Goal: Find specific page/section: Find specific page/section

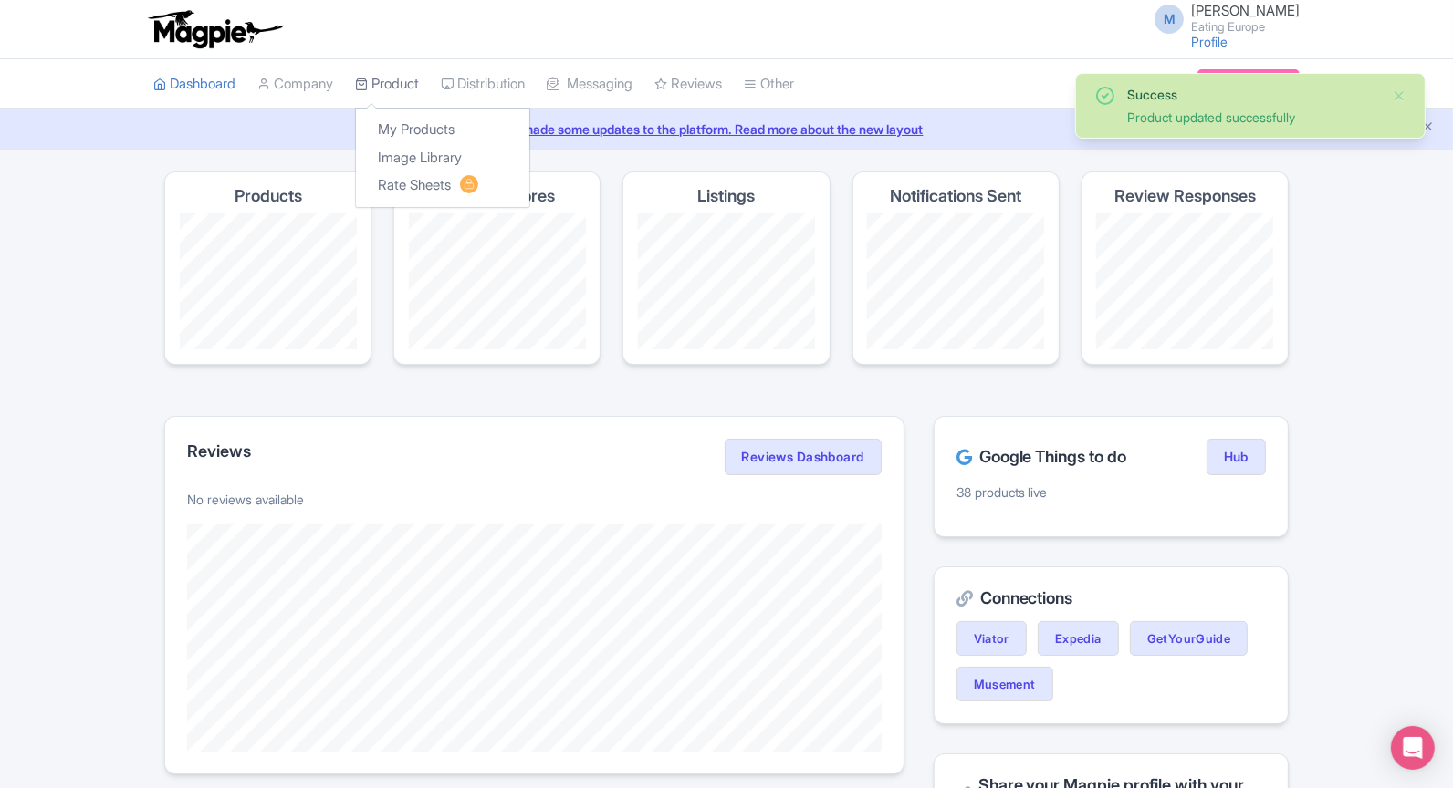
click at [369, 71] on link "Product" at bounding box center [387, 84] width 64 height 50
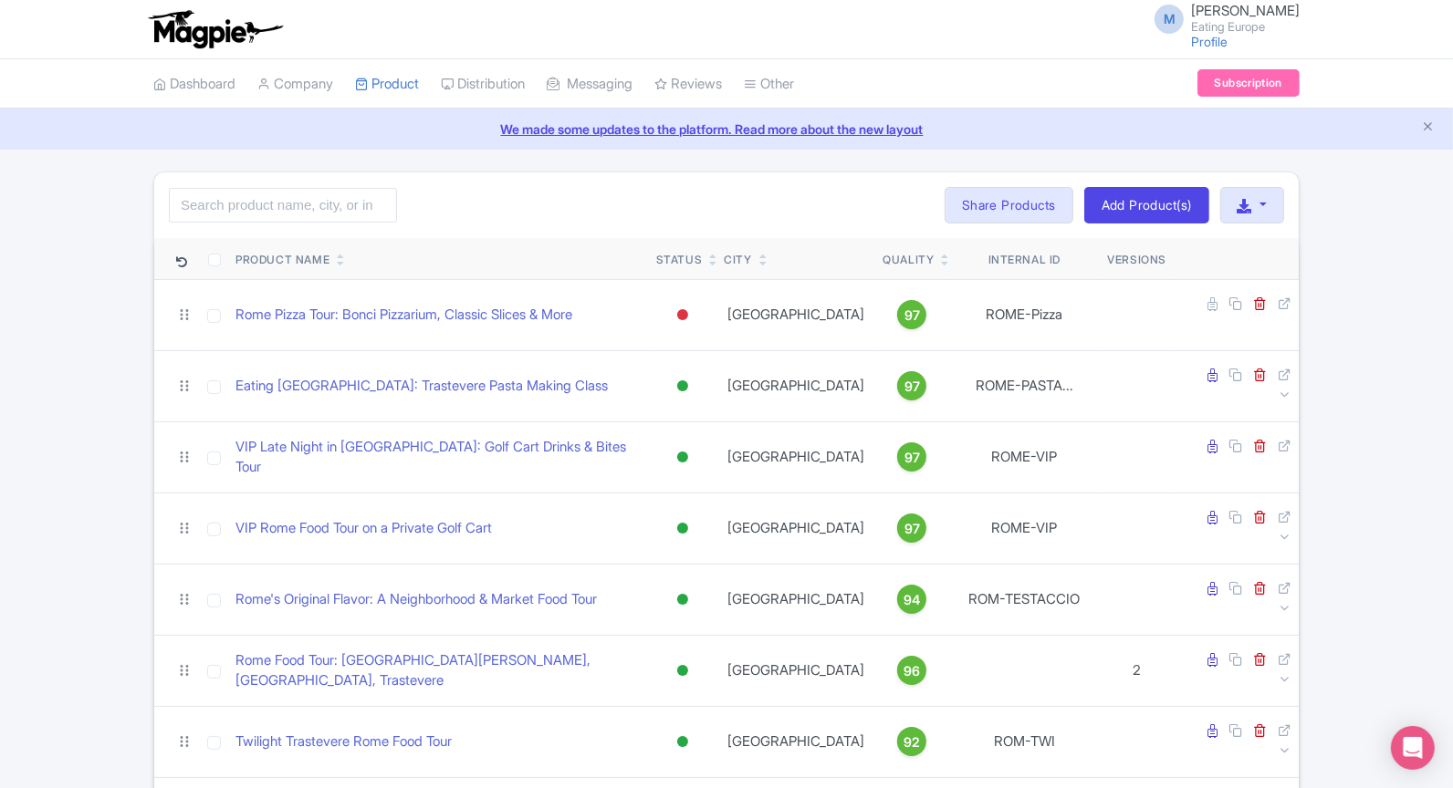
click at [449, 209] on div "Search Bulk Actions [GEOGRAPHIC_DATA] Add to Collection Share Products Add to C…" at bounding box center [726, 205] width 1144 height 66
